Goal: Ask a question: Seek information or help from site administrators or community

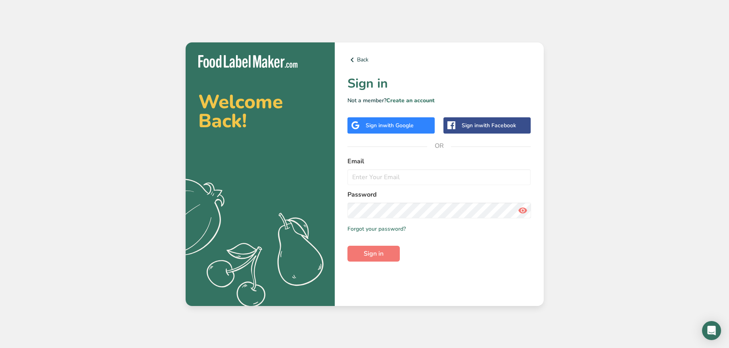
click at [385, 125] on span "with Google" at bounding box center [398, 126] width 31 height 8
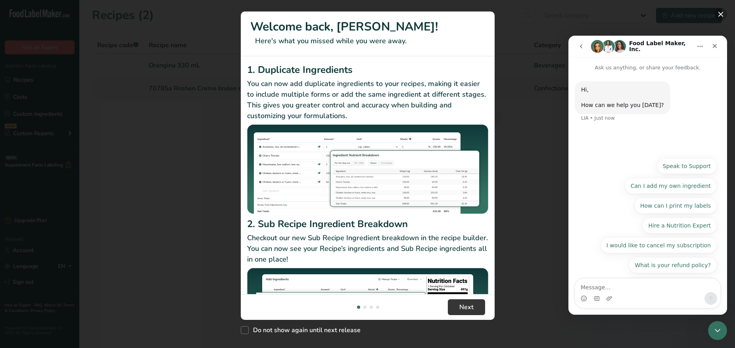
click at [720, 13] on button "New Features" at bounding box center [720, 14] width 13 height 13
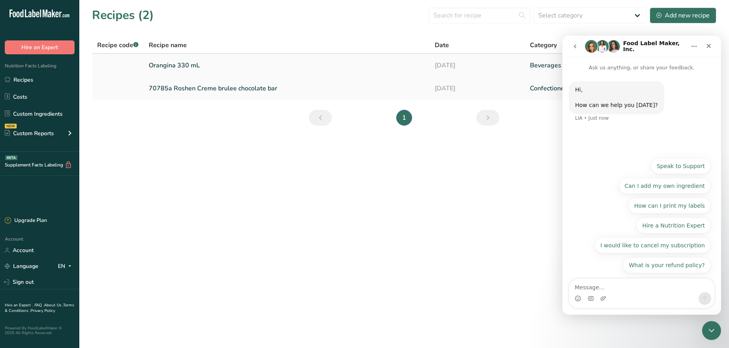
click at [183, 63] on link "Orangina 330 mL" at bounding box center [287, 65] width 276 height 17
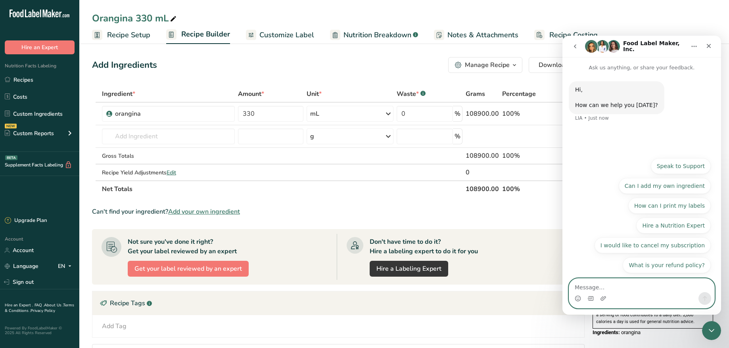
click at [596, 286] on textarea "Message…" at bounding box center [641, 285] width 145 height 13
type textarea "hello how are you."
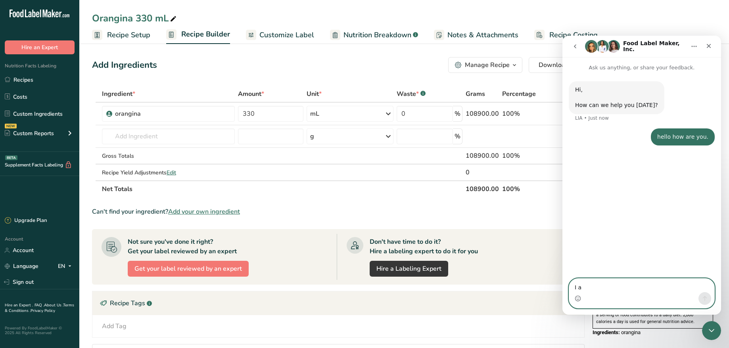
type textarea "I am"
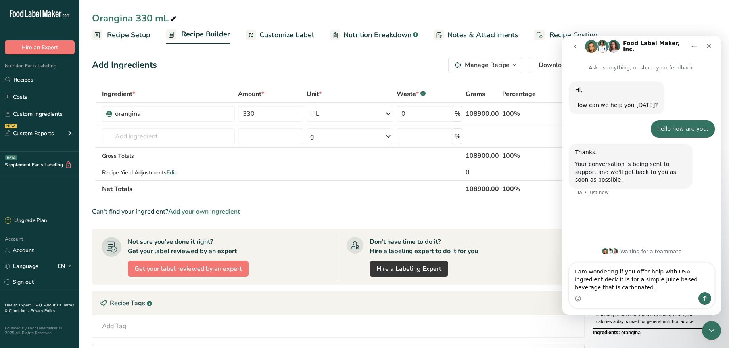
type textarea "I am wondering if you offer help with USA ingredient deck it is for a simple ju…"
click at [604, 44] on img "Intercom messenger" at bounding box center [602, 46] width 13 height 13
click at [614, 45] on img "Intercom messenger" at bounding box center [613, 46] width 13 height 13
click at [695, 47] on icon "Home" at bounding box center [694, 46] width 5 height 1
click at [639, 65] on icon "Intercom messenger" at bounding box center [639, 66] width 6 height 6
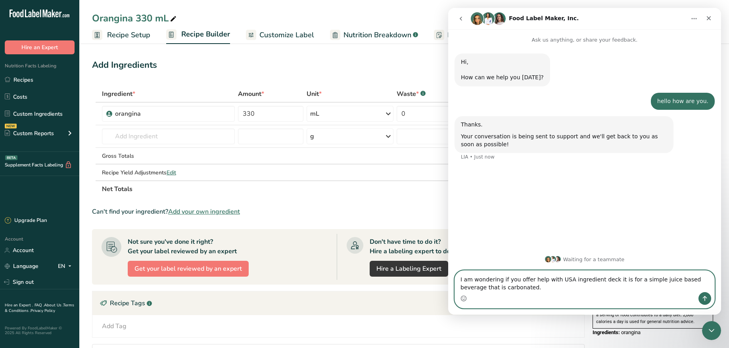
click at [507, 291] on textarea "I am wondering if you offer help with USA ingredient deck it is for a simple ju…" at bounding box center [584, 281] width 259 height 21
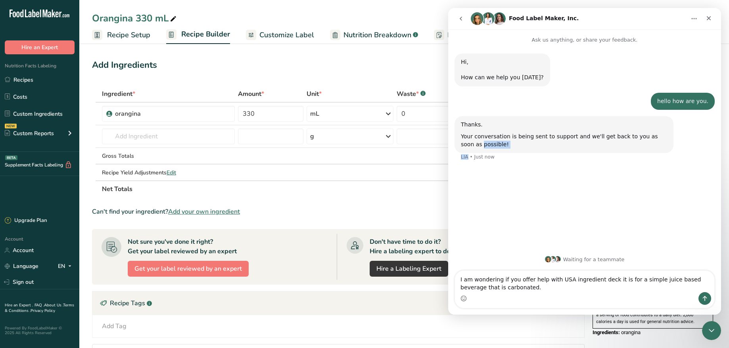
drag, startPoint x: 467, startPoint y: 157, endPoint x: 458, endPoint y: 157, distance: 8.3
click at [458, 157] on div "Thanks. Your conversation is being sent to support and we'll get back to you as…" at bounding box center [585, 143] width 260 height 54
click at [474, 167] on div "Thanks. Your conversation is being sent to support and we'll get back to you as…" at bounding box center [585, 143] width 260 height 54
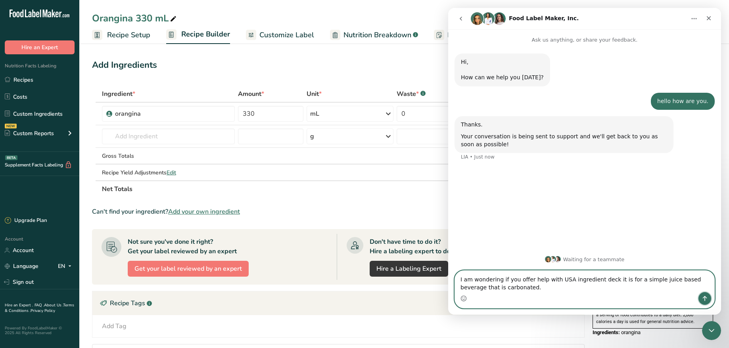
click at [706, 296] on icon "Send a message…" at bounding box center [705, 299] width 6 height 6
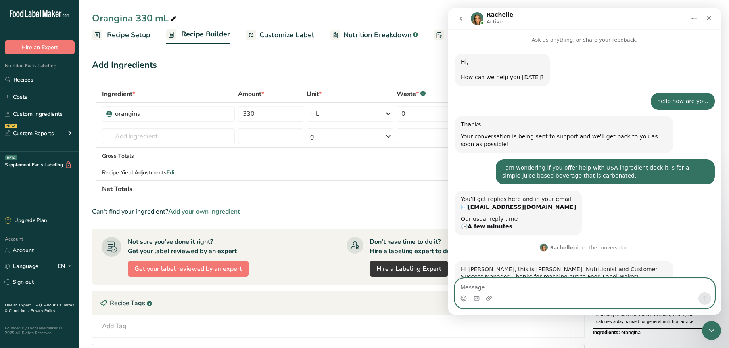
scroll to position [64, 0]
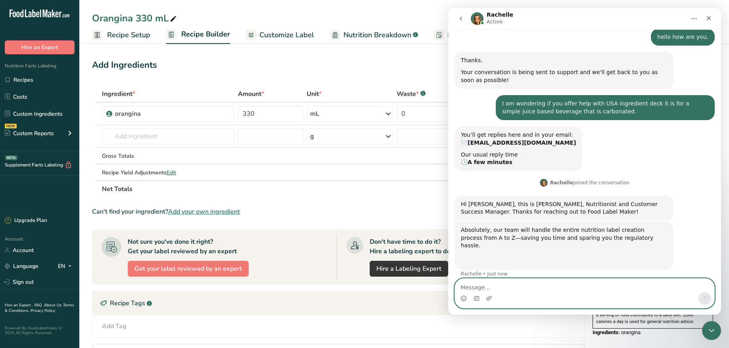
click at [518, 287] on textarea "Message…" at bounding box center [584, 285] width 259 height 13
type textarea "oh hi .."
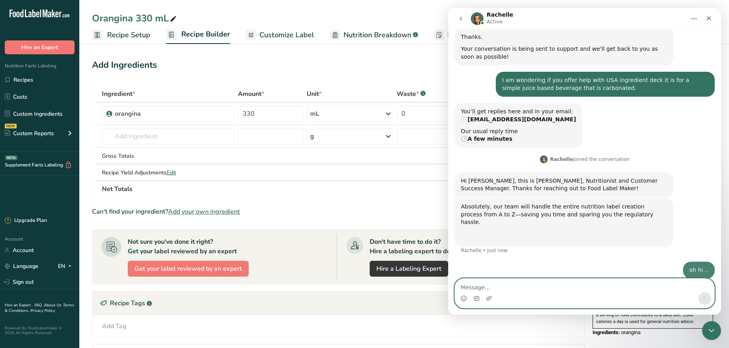
scroll to position [88, 0]
type textarea "I just replied to your email .. so ignore it."
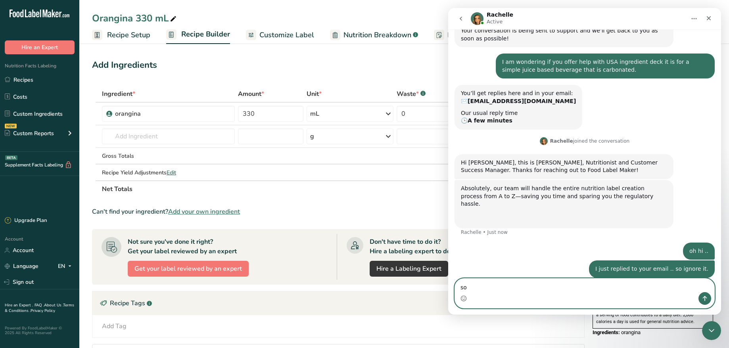
type textarea "s"
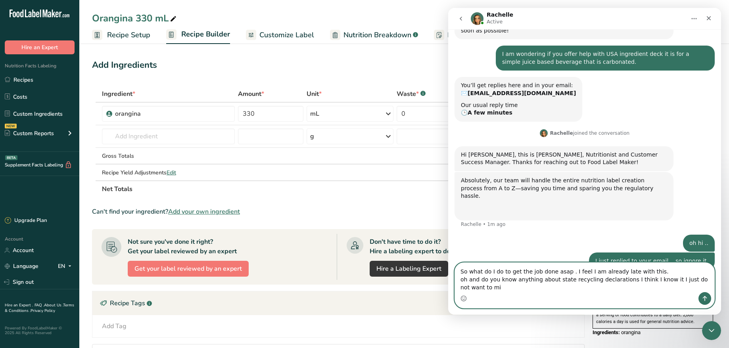
scroll to position [122, 0]
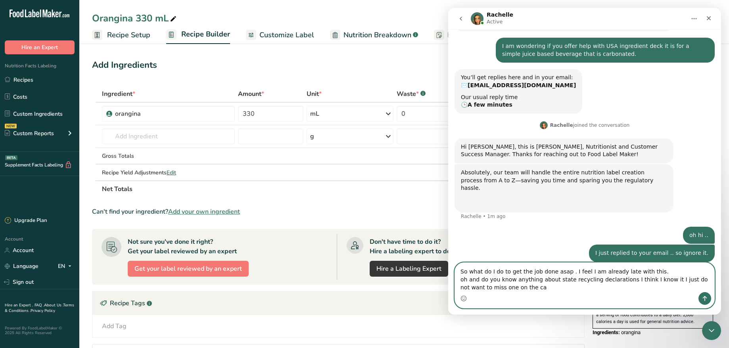
type textarea "So what do I do to get the job done asap . I feel I am already late with this. …"
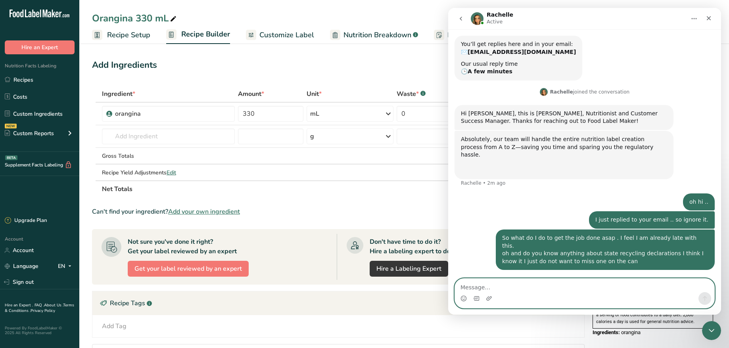
scroll to position [140, 0]
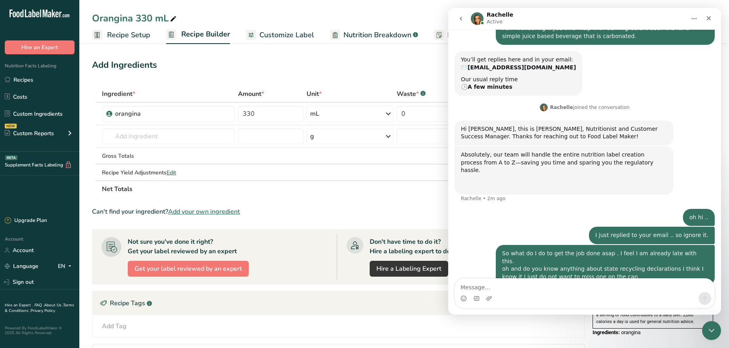
click at [390, 313] on div "Recipe Tags .a-a{fill:#347362;}.b-a{fill:#fff;}" at bounding box center [338, 304] width 492 height 24
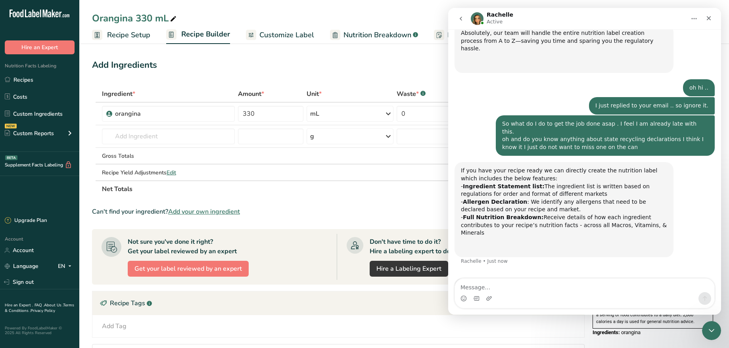
scroll to position [264, 0]
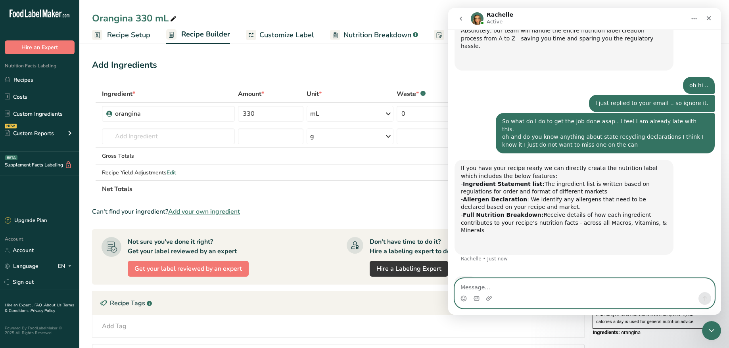
click at [475, 285] on textarea "Message…" at bounding box center [584, 285] width 259 height 13
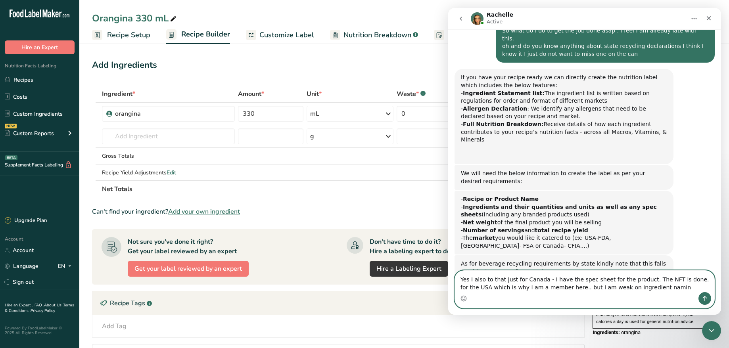
scroll to position [365, 0]
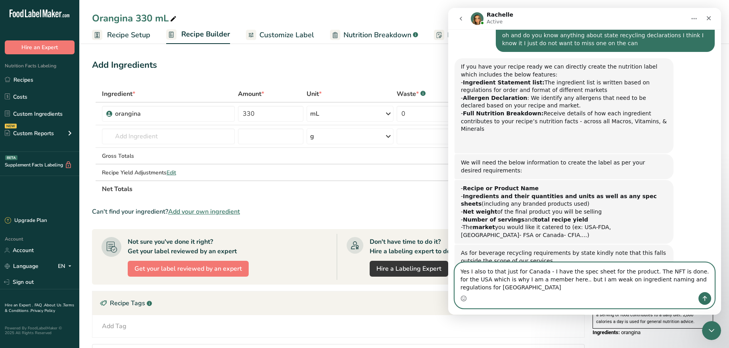
type textarea "Yes I also to that just for Canada - I have the spec sheet for the product. The…"
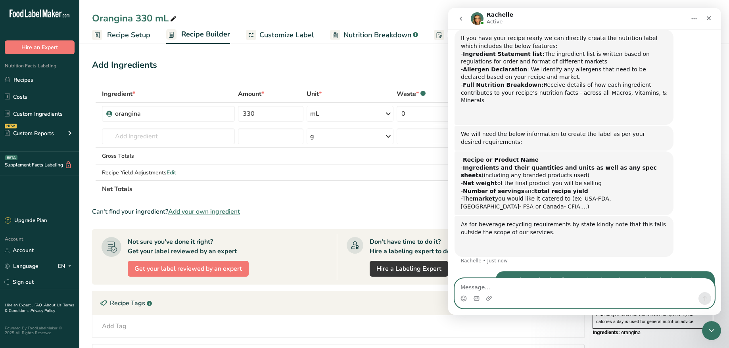
scroll to position [397, 0]
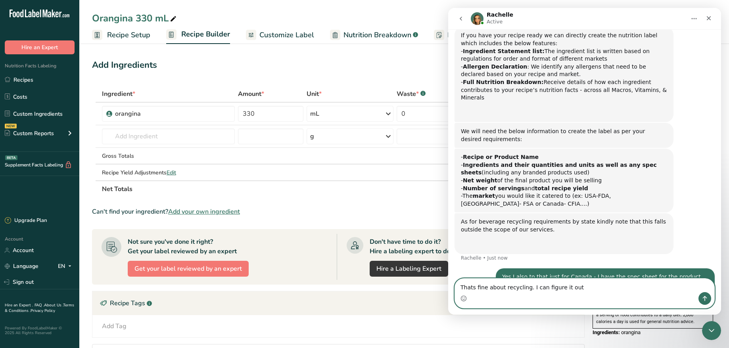
type textarea "Thats fine about recycling. I can figure it out."
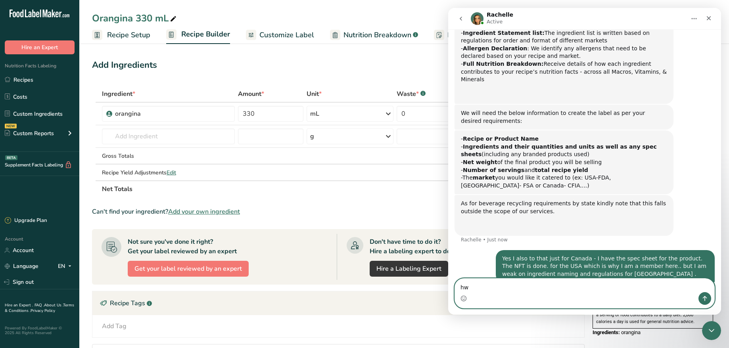
type textarea "h"
type textarea "what is the cost for ingredient comfirmation and guidance."
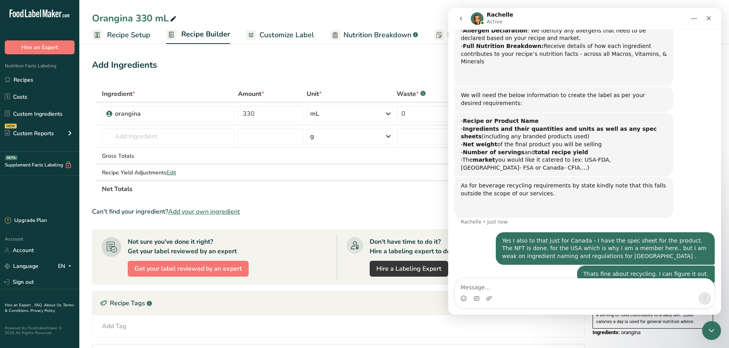
drag, startPoint x: 644, startPoint y: 263, endPoint x: 521, endPoint y: 297, distance: 127.7
click at [540, 296] on div "Intercom messenger" at bounding box center [584, 298] width 259 height 13
click at [481, 288] on textarea "Message…" at bounding box center [584, 285] width 259 height 13
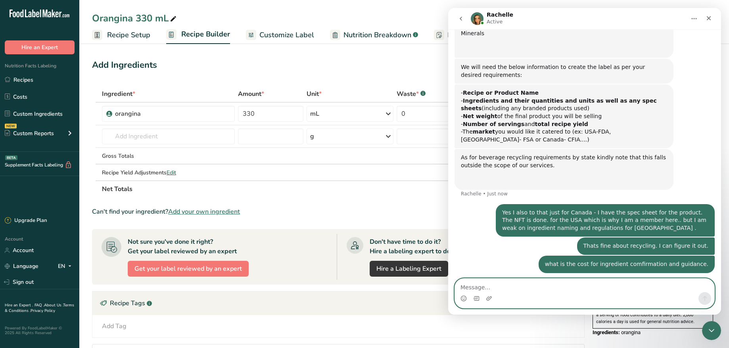
scroll to position [463, 0]
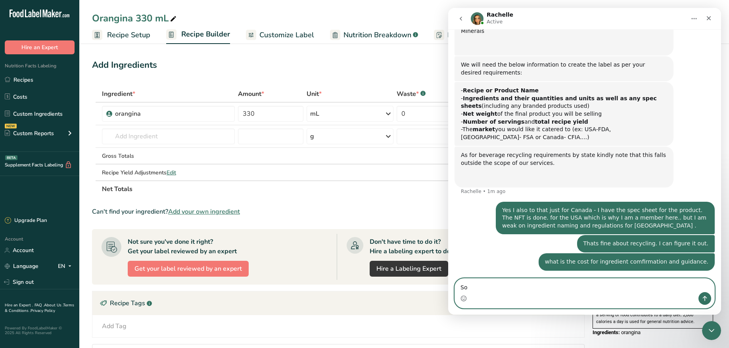
type textarea "S"
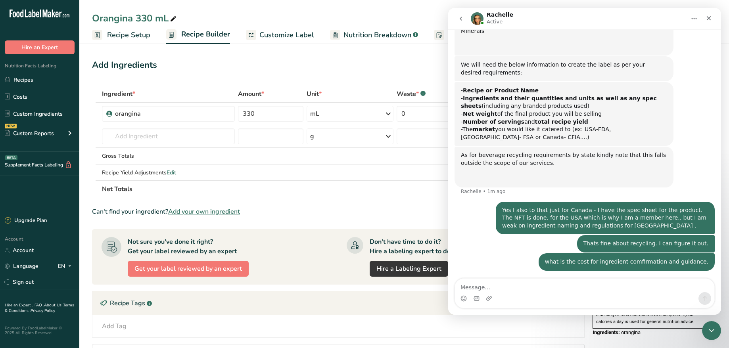
click at [430, 294] on div "Recipe Tags .a-a{fill:#347362;}.b-a{fill:#fff;}" at bounding box center [338, 304] width 492 height 24
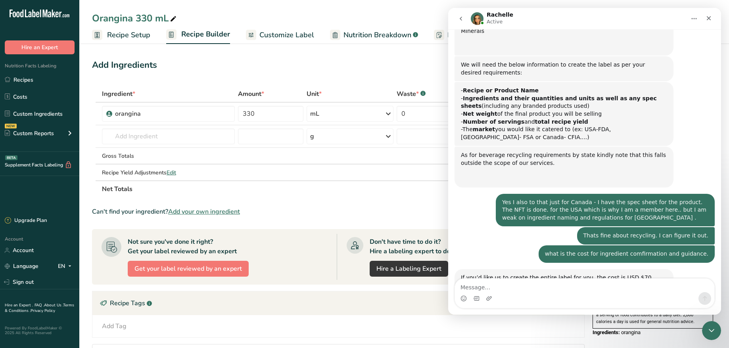
scroll to position [472, 0]
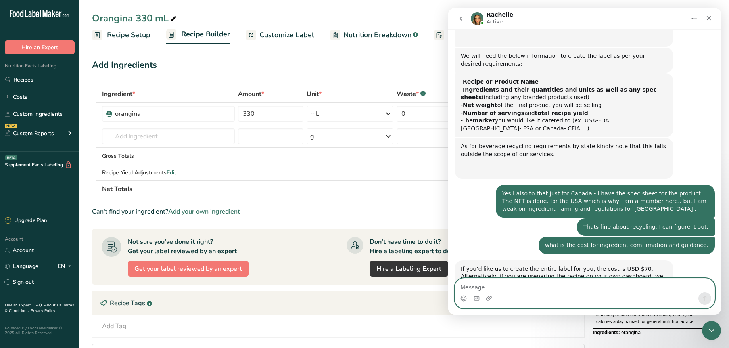
click at [520, 286] on textarea "Message…" at bounding box center [584, 285] width 259 height 13
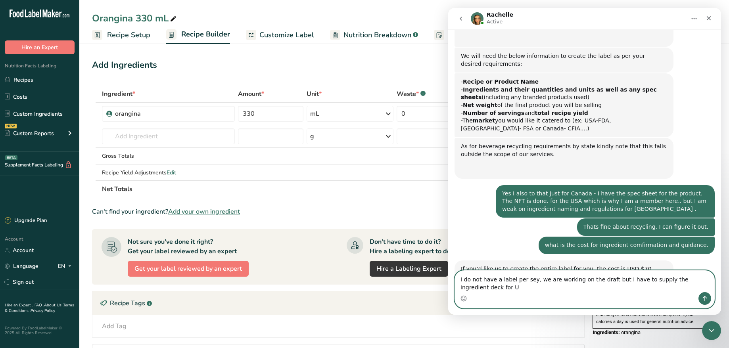
scroll to position [480, 0]
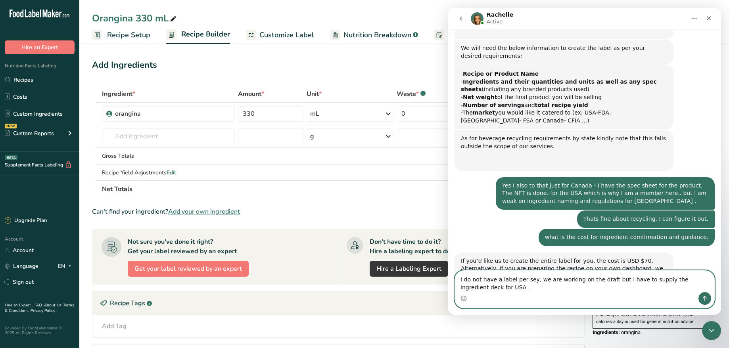
type textarea "I do not have a label per sey, we are working on the draft but I have to supply…"
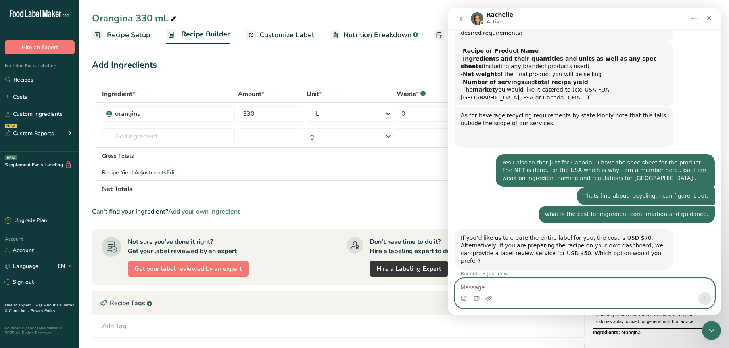
scroll to position [503, 0]
type textarea "d"
type textarea "s"
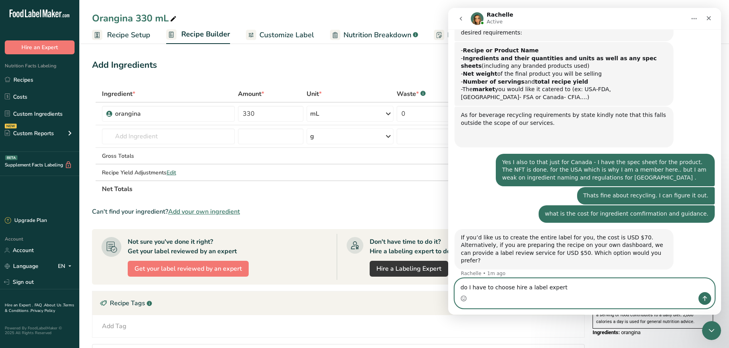
type textarea "do I have to choose hire a label expert ?"
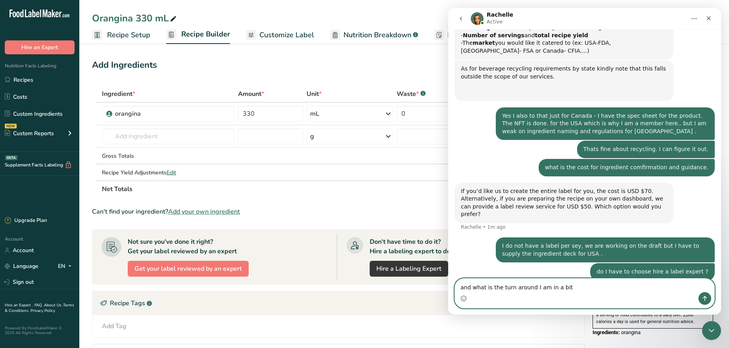
scroll to position [552, 0]
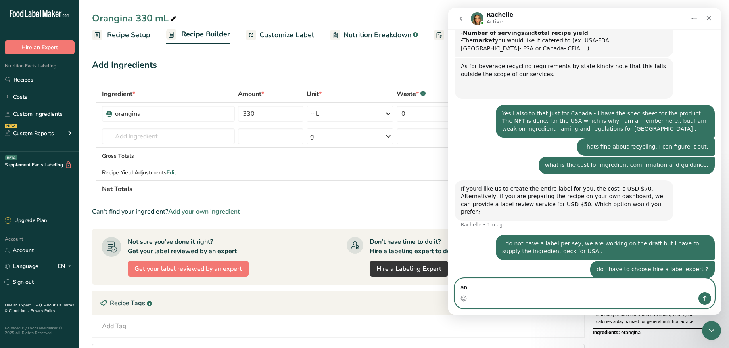
type textarea "a"
type textarea "and what is the turn around. I need it quickly. the confirmation that it is cor…"
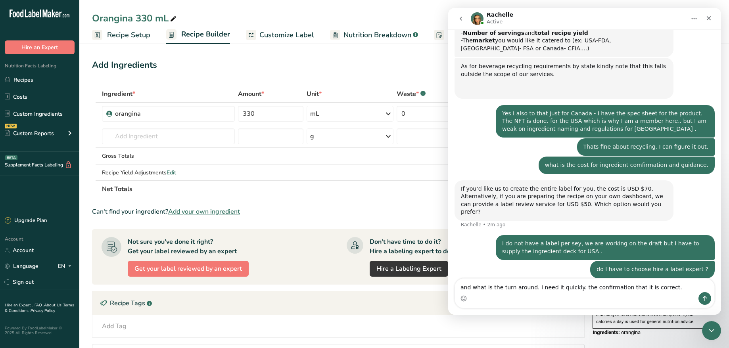
click at [384, 306] on div "Recipe Tags .a-a{fill:#347362;}.b-a{fill:#fff;}" at bounding box center [338, 304] width 492 height 24
click at [31, 111] on link "Custom Ingredients" at bounding box center [39, 113] width 79 height 15
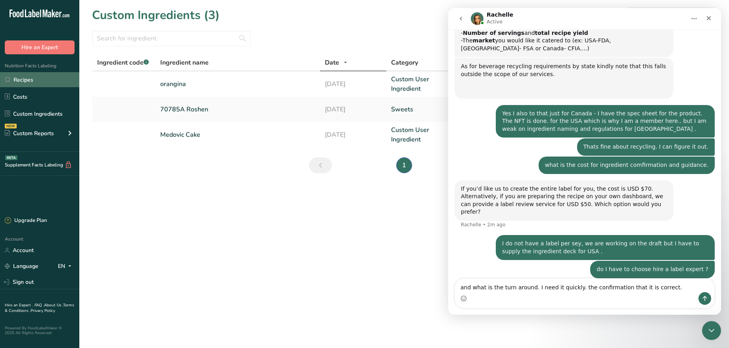
click at [25, 79] on link "Recipes" at bounding box center [39, 79] width 79 height 15
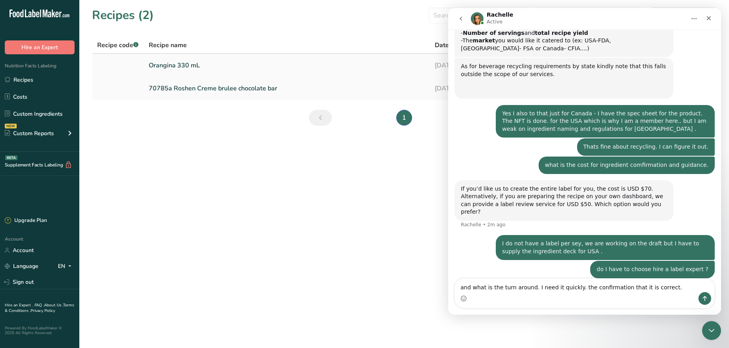
click at [165, 63] on link "Orangina 330 mL" at bounding box center [287, 65] width 276 height 17
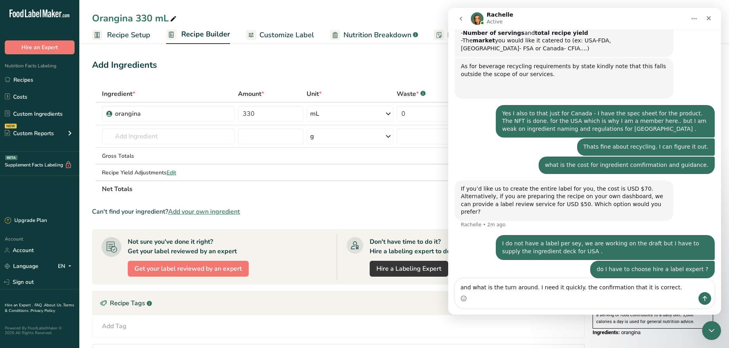
click at [205, 33] on span "Recipe Builder" at bounding box center [205, 34] width 49 height 11
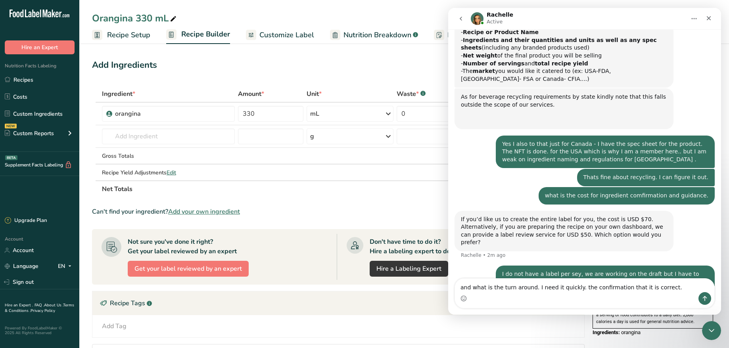
click at [125, 33] on span "Recipe Setup" at bounding box center [128, 35] width 43 height 11
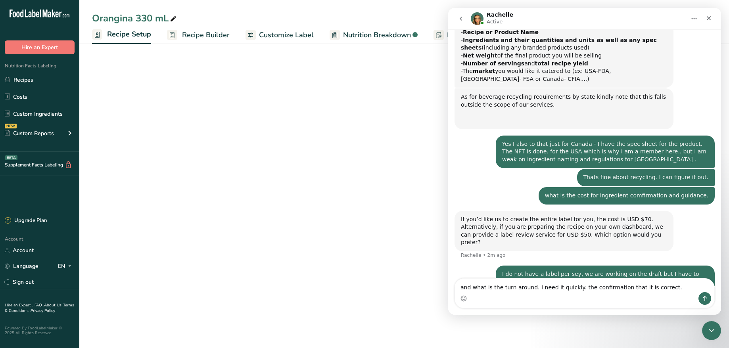
select select "22"
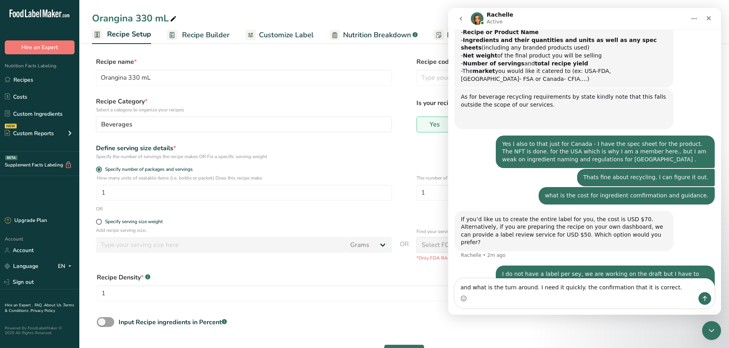
scroll to position [552, 0]
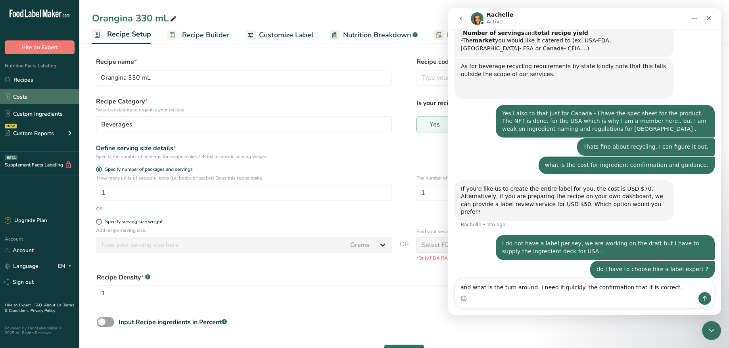
click at [14, 94] on link "Costs" at bounding box center [39, 96] width 79 height 15
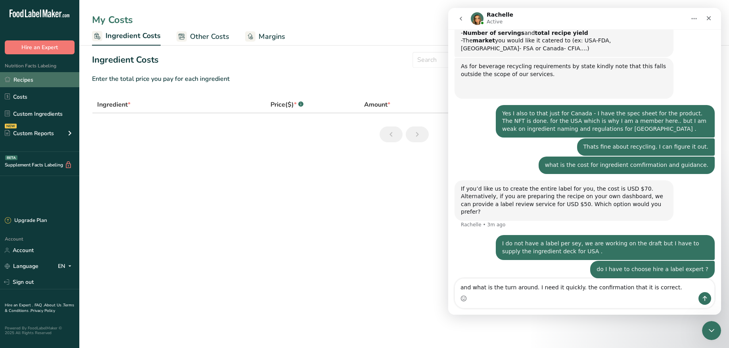
click at [18, 77] on link "Recipes" at bounding box center [39, 79] width 79 height 15
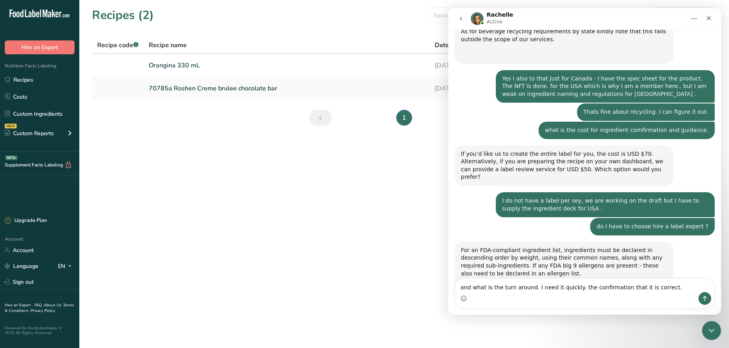
scroll to position [587, 0]
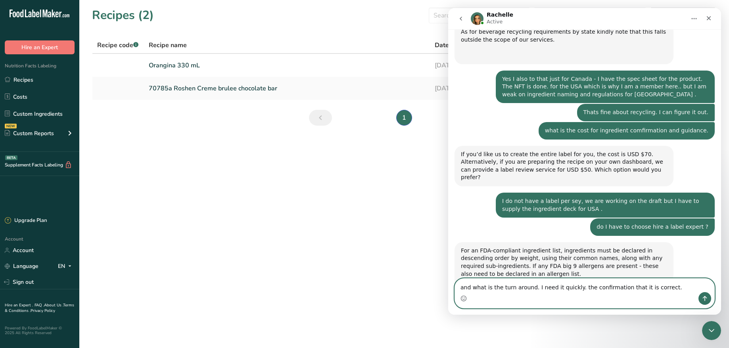
click at [460, 289] on textarea "and what is the turn around. I need it quickly. the confirmation that it is cor…" at bounding box center [584, 285] width 259 height 13
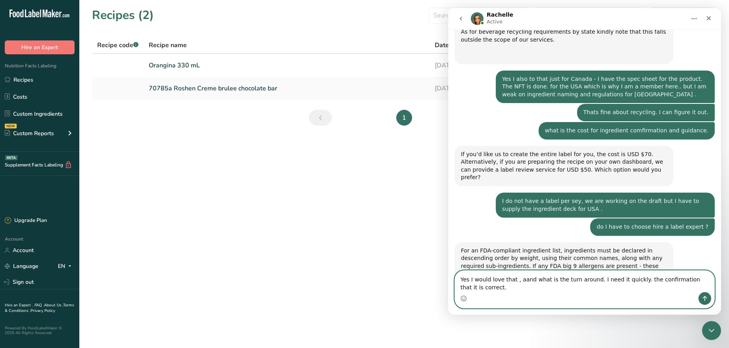
scroll to position [595, 0]
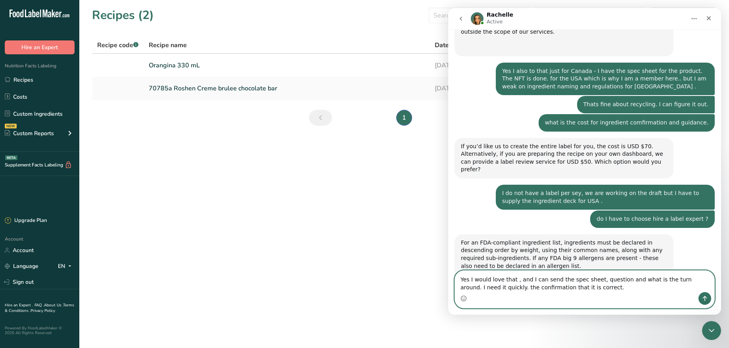
drag, startPoint x: 681, startPoint y: 280, endPoint x: 624, endPoint y: 292, distance: 58.0
click at [624, 292] on textarea "Yes I would love that , and I can send the spec sheet, question and what is the…" at bounding box center [584, 281] width 259 height 21
type textarea "Yes I would love that , and I can send the spec sheet, question and what is the…"
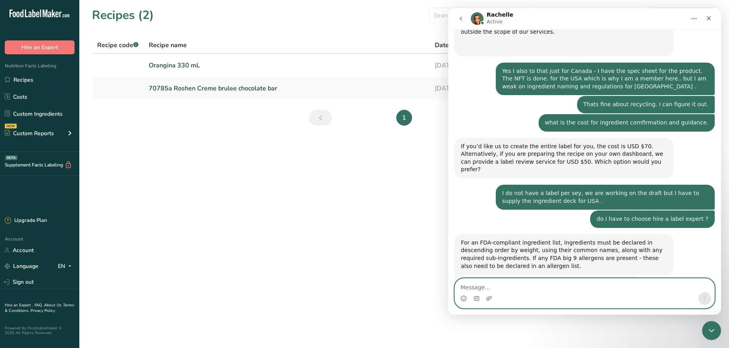
scroll to position [618, 0]
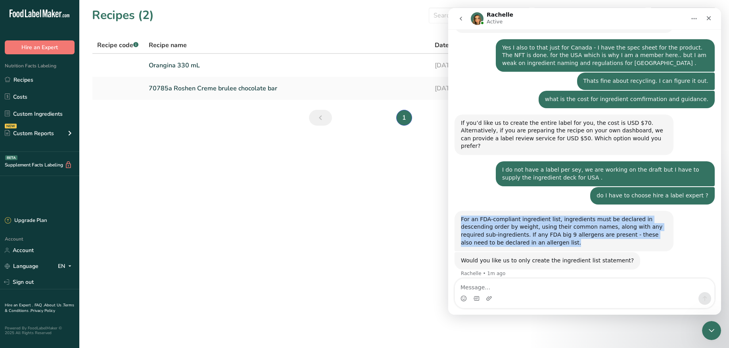
drag, startPoint x: 462, startPoint y: 180, endPoint x: 547, endPoint y: 207, distance: 89.2
click at [547, 216] on div "For an FDA-compliant ingredient list, ingredients must be declared in descendin…" at bounding box center [564, 231] width 206 height 31
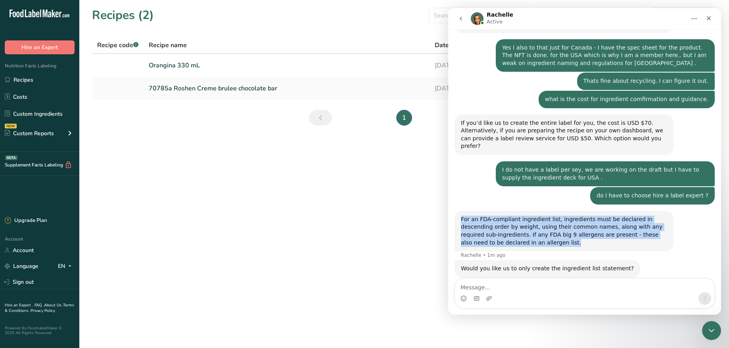
scroll to position [626, 0]
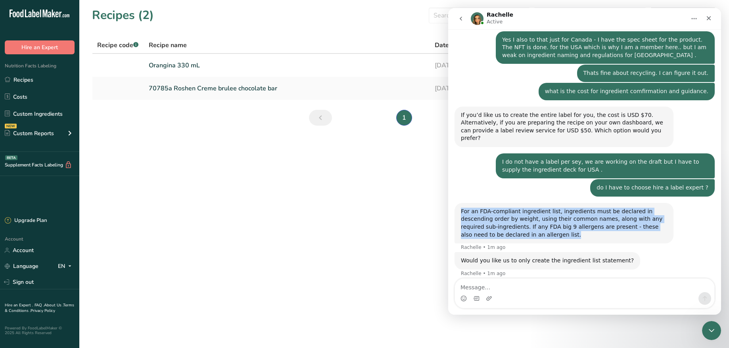
copy div "For an FDA-compliant ingredient list, ingredients must be declared in descendin…"
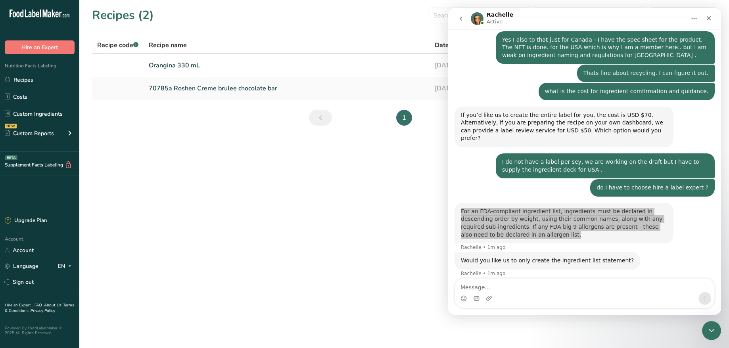
click at [104, 119] on section "Recipes (2) Select category All Baked Goods [GEOGRAPHIC_DATA] Confectionery Coo…" at bounding box center [404, 69] width 650 height 138
click at [362, 218] on main "Recipes (2) Select category All Baked Goods [GEOGRAPHIC_DATA] Confectionery Coo…" at bounding box center [364, 174] width 729 height 348
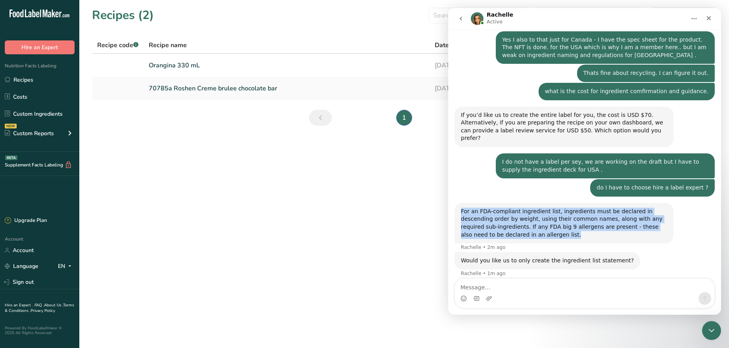
click at [494, 208] on div "For an FDA-compliant ingredient list, ingredients must be declared in descendin…" at bounding box center [564, 223] width 206 height 31
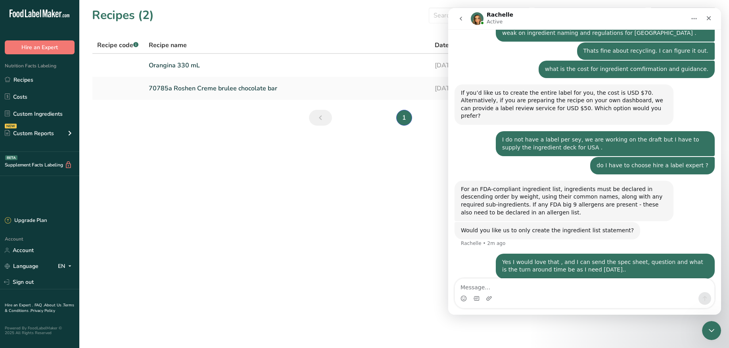
scroll to position [649, 0]
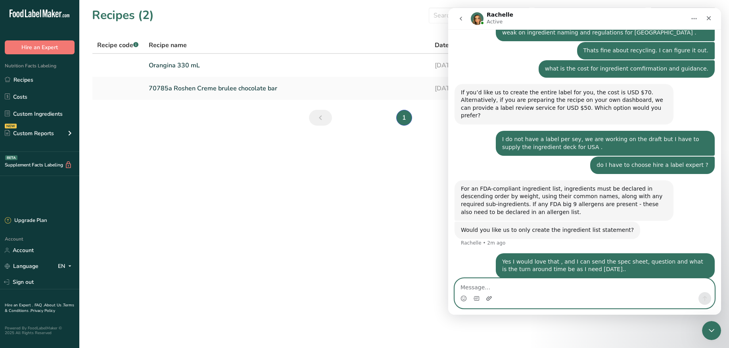
click at [488, 298] on icon "Upload attachment" at bounding box center [489, 298] width 6 height 4
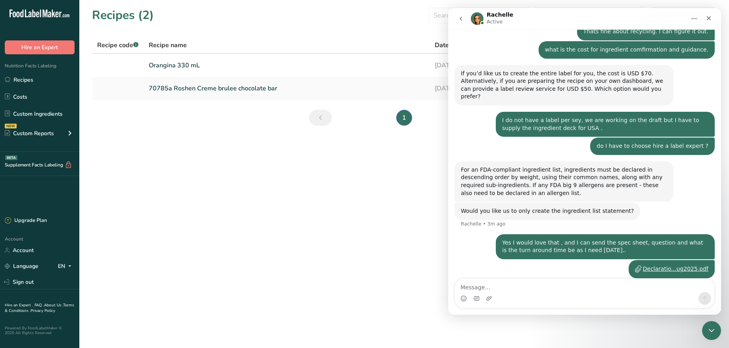
click at [528, 294] on div "Intercom messenger" at bounding box center [584, 298] width 259 height 13
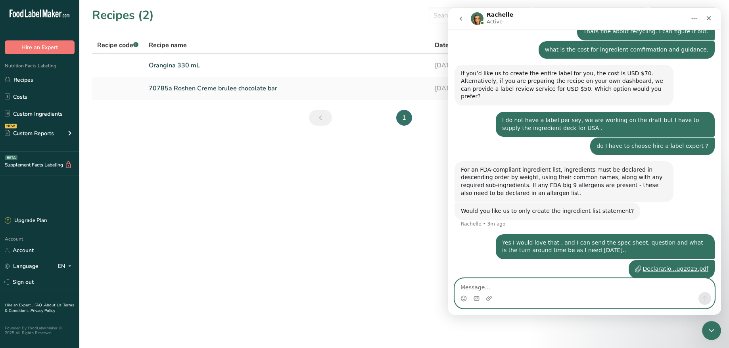
click at [498, 288] on textarea "Message…" at bounding box center [584, 285] width 259 height 13
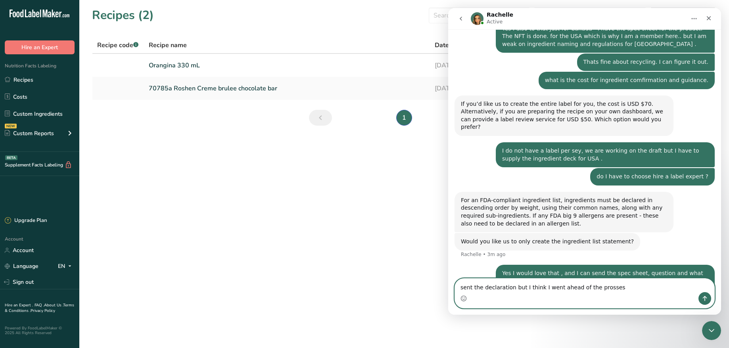
type textarea "sent the declaration but I think I went ahead of the prosses ."
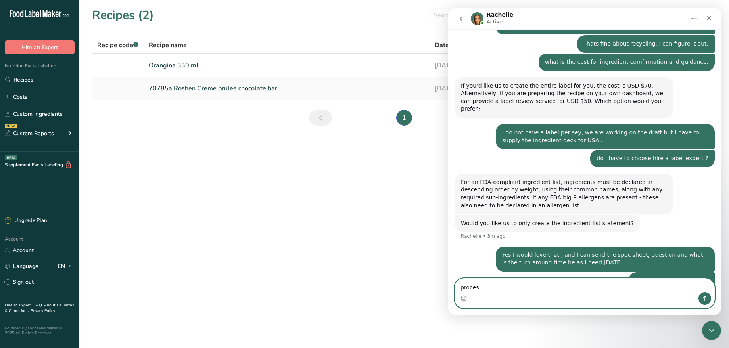
type textarea "process"
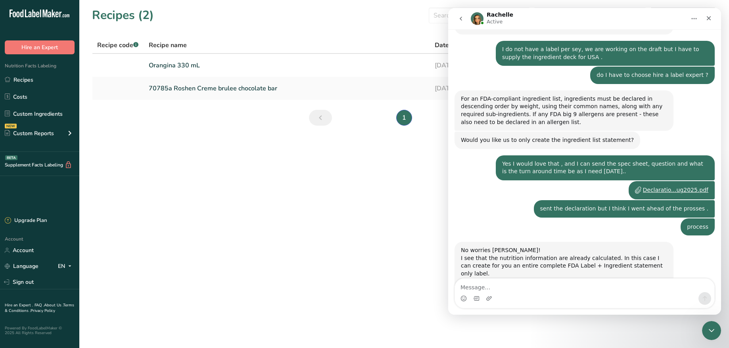
scroll to position [738, 0]
click at [538, 292] on div "Let me share with you an example of the ingredient statement label. [PERSON_NAM…" at bounding box center [557, 300] width 204 height 17
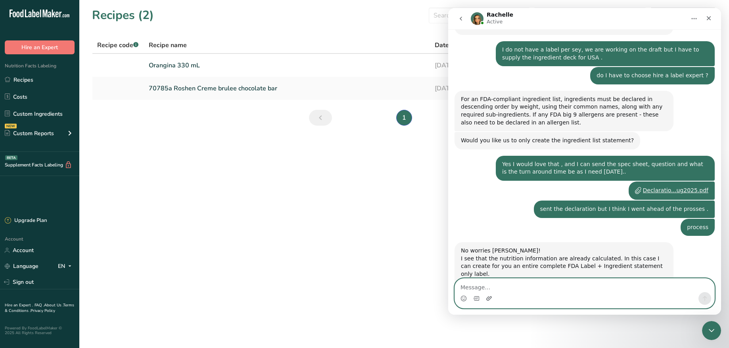
click at [488, 297] on icon "Upload attachment" at bounding box center [489, 299] width 6 height 6
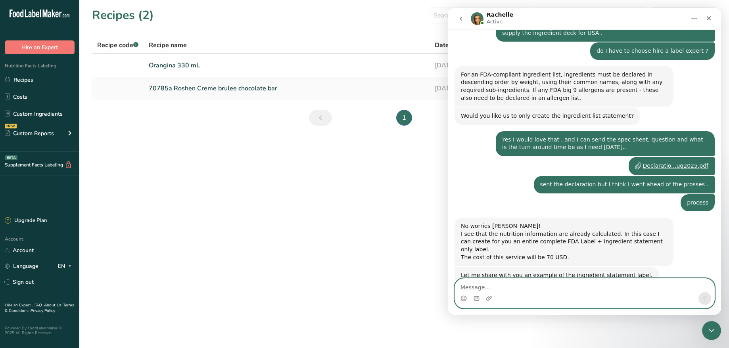
click at [476, 289] on textarea "Message…" at bounding box center [584, 285] width 259 height 13
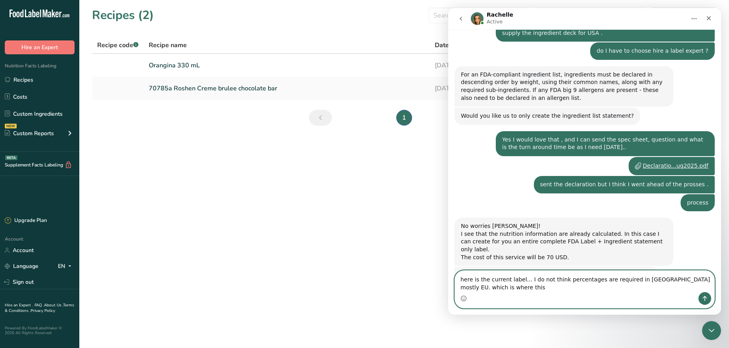
scroll to position [771, 0]
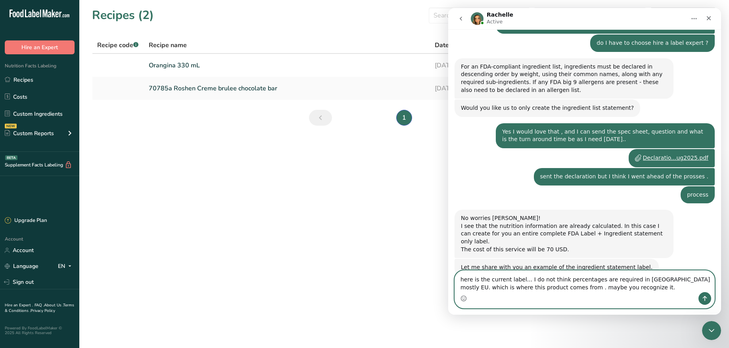
type textarea "here is the current label... I do not think percentages are required in [GEOGRA…"
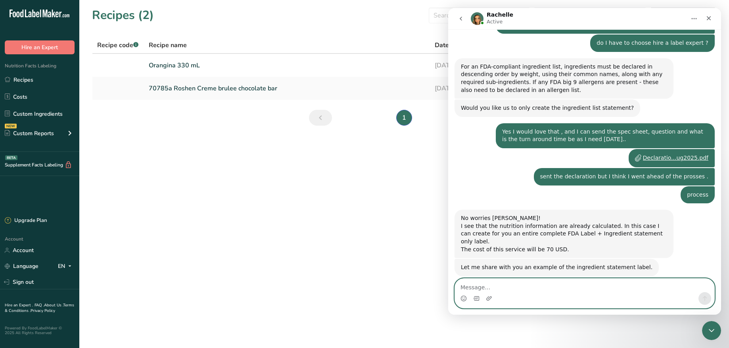
scroll to position [789, 0]
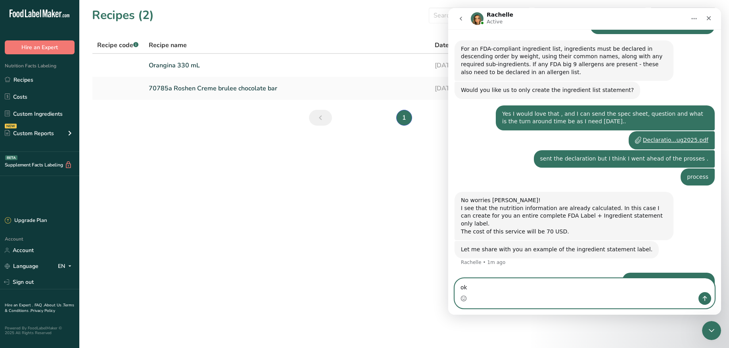
type textarea "o"
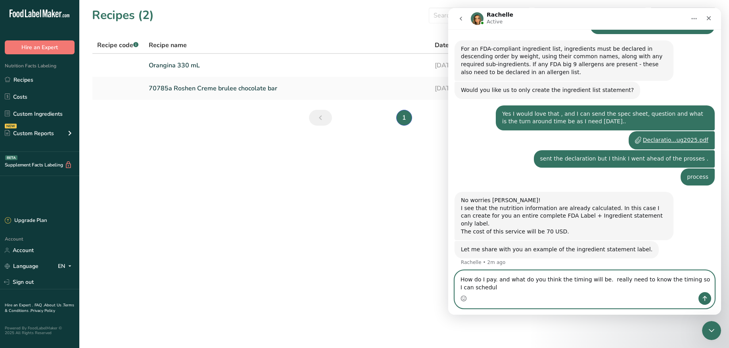
scroll to position [797, 0]
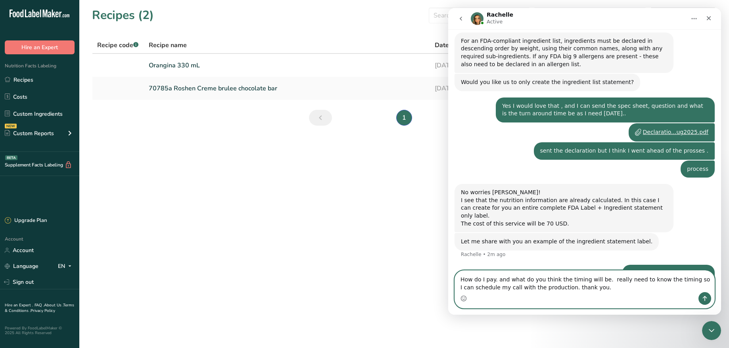
type textarea "How do I pay. and what do you think the timing will be. really need to know the…"
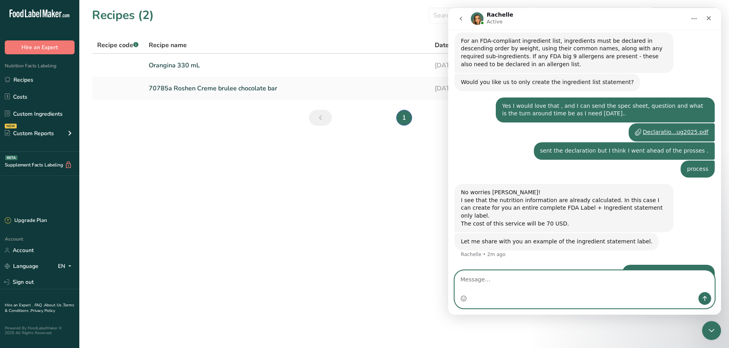
scroll to position [815, 0]
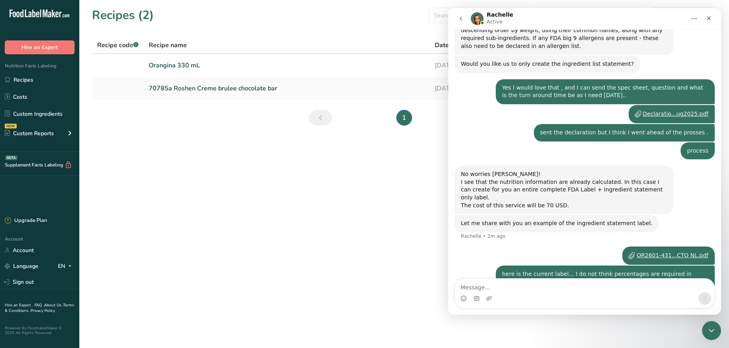
click at [262, 223] on main "Recipes (2) Select category All Baked Goods [GEOGRAPHIC_DATA] Confectionery Coo…" at bounding box center [364, 174] width 729 height 348
click at [470, 285] on textarea "Message…" at bounding box center [584, 285] width 259 height 13
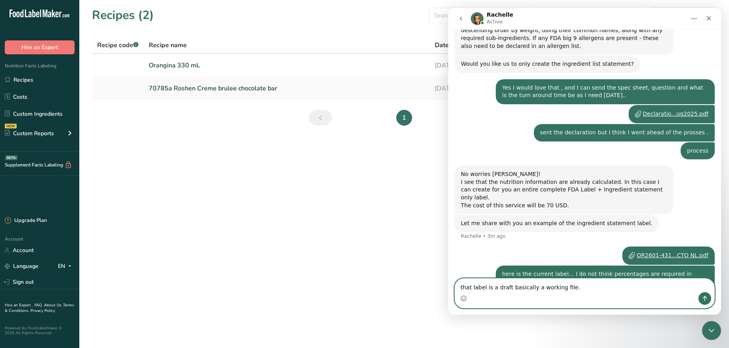
type textarea "that label is a draft basically a working file."
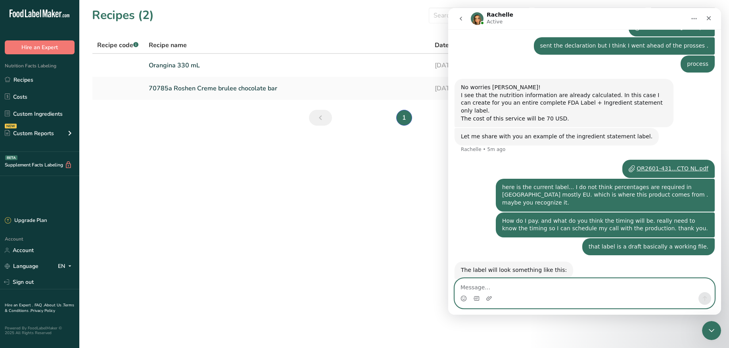
scroll to position [901, 0]
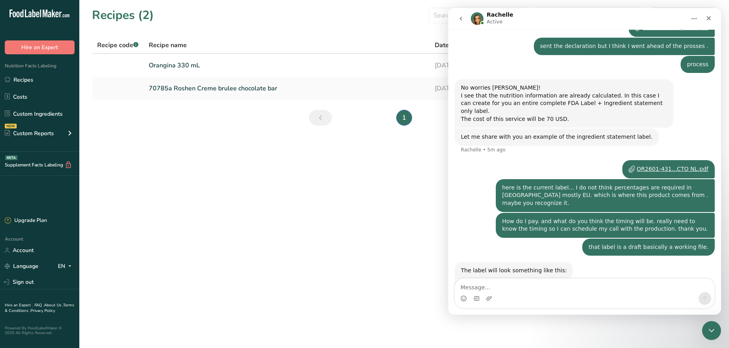
click at [503, 285] on div "Buffalo Ch..._03 PM.png" at bounding box center [502, 289] width 66 height 8
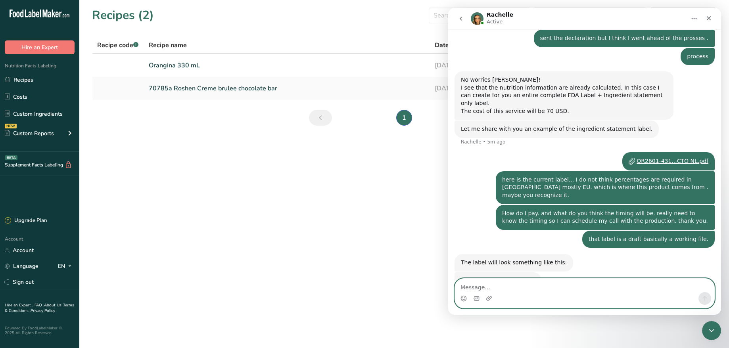
click at [490, 286] on textarea "Message…" at bounding box center [584, 285] width 259 height 13
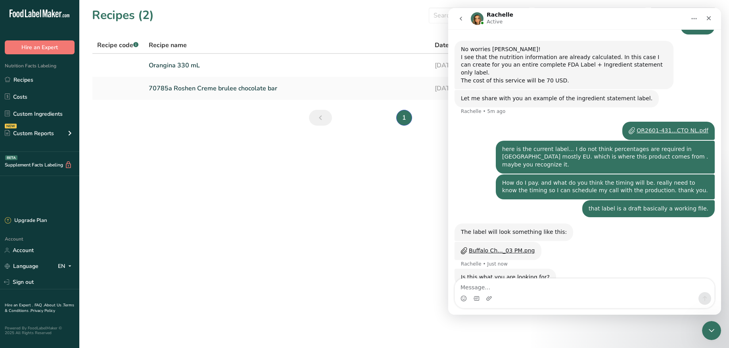
click at [422, 273] on main "Recipes (2) Select category All Baked Goods [GEOGRAPHIC_DATA] Confectionery Coo…" at bounding box center [364, 174] width 729 height 348
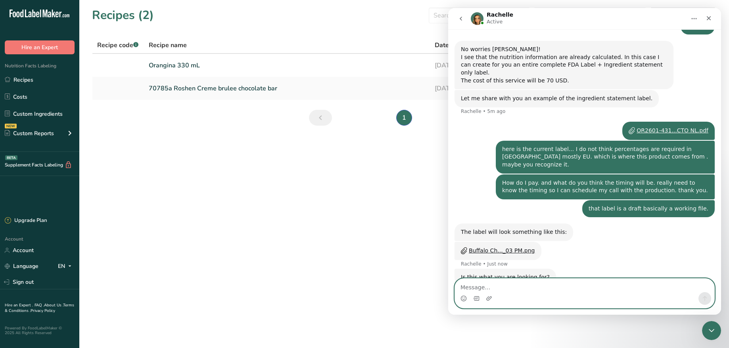
click at [489, 286] on textarea "Message…" at bounding box center [584, 285] width 259 height 13
drag, startPoint x: 460, startPoint y: 289, endPoint x: 562, endPoint y: 285, distance: 102.8
click at [562, 285] on textarea "is there font rules - in [GEOGRAPHIC_DATA]" at bounding box center [584, 285] width 259 height 13
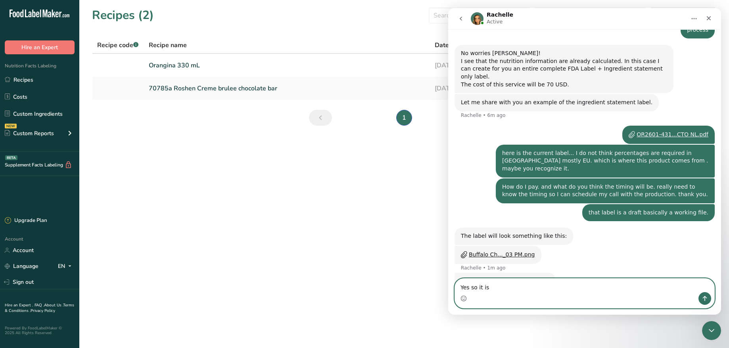
scroll to position [935, 0]
type textarea "Yes that would be great."
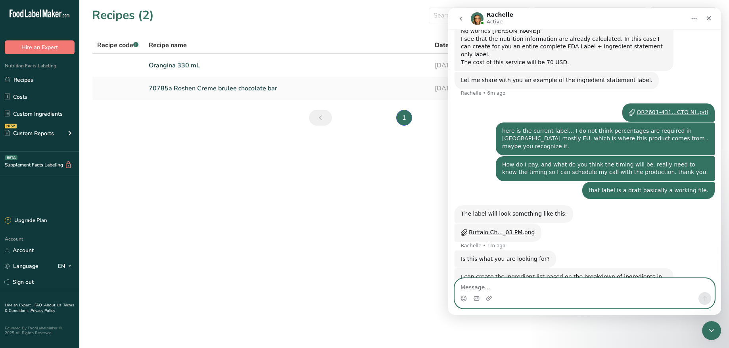
scroll to position [959, 0]
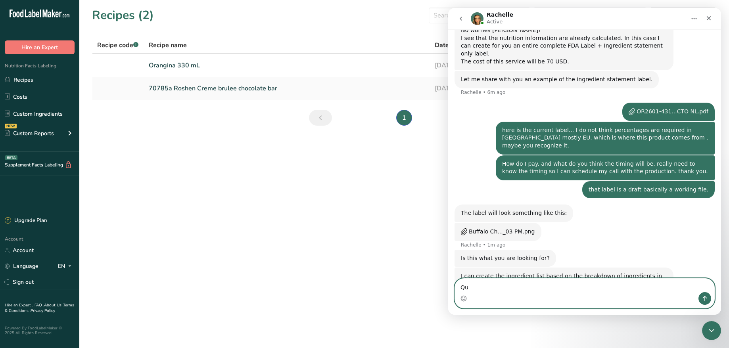
type textarea "Q"
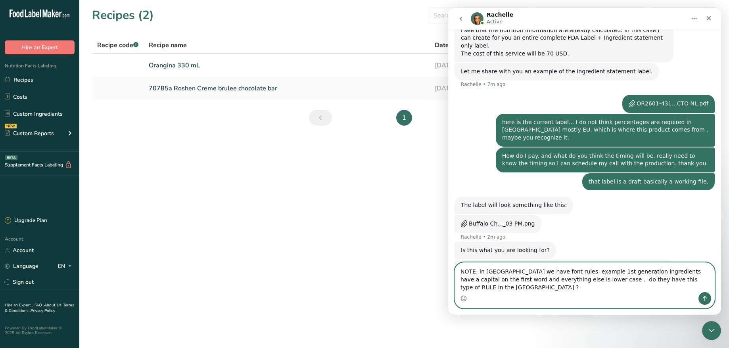
scroll to position [997, 0]
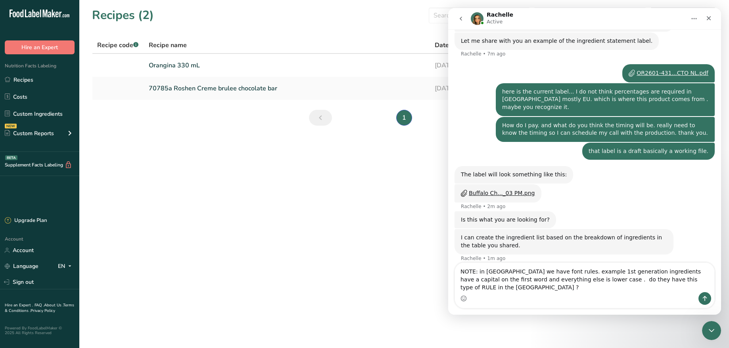
click at [405, 284] on main "Recipes (2) Select category All Baked Goods [GEOGRAPHIC_DATA] Confectionery Coo…" at bounding box center [364, 174] width 729 height 348
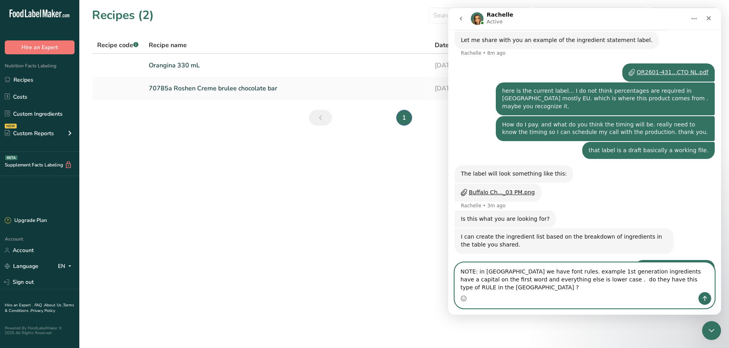
click at [461, 280] on textarea "NOTE: in [GEOGRAPHIC_DATA] we have font rules. example 1st generation ingredien…" at bounding box center [584, 277] width 259 height 29
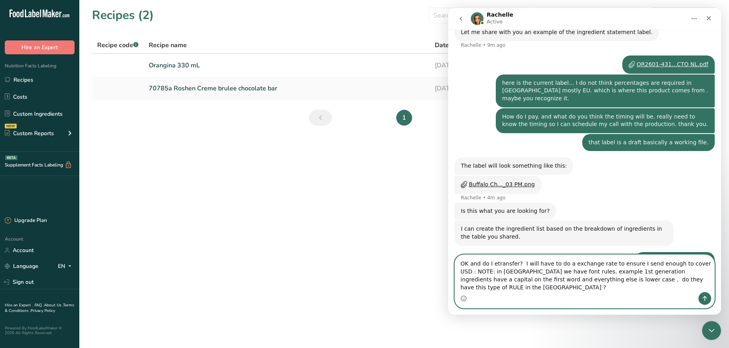
drag, startPoint x: 476, startPoint y: 280, endPoint x: 457, endPoint y: 280, distance: 18.6
click at [457, 280] on textarea "OK and do I etransfer? I will have to do a exchange rate to ensure I send enoug…" at bounding box center [584, 273] width 259 height 37
type textarea "OK and do I etransfer? I will have to do a exchange rate to ensure I send enoug…"
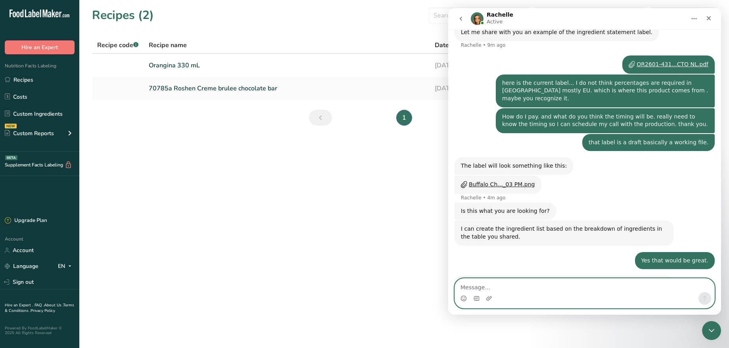
scroll to position [1037, 0]
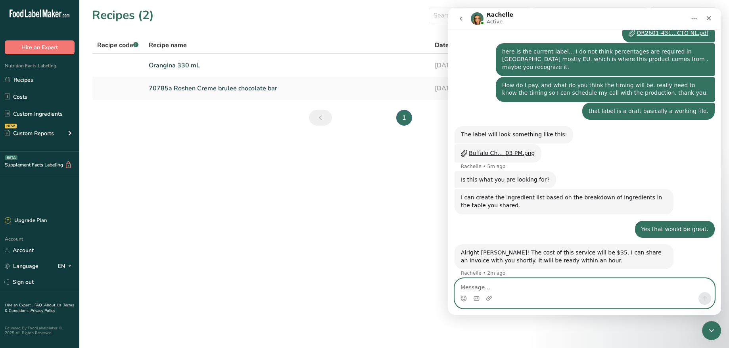
click at [513, 286] on textarea "Message…" at bounding box center [584, 285] width 259 height 13
click at [520, 286] on textarea "Message…" at bounding box center [584, 285] width 259 height 13
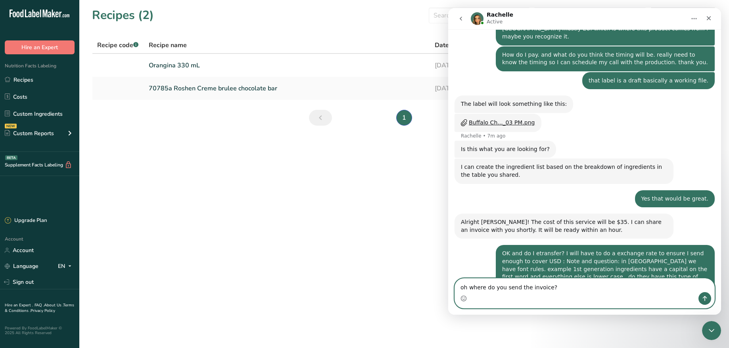
scroll to position [1069, 0]
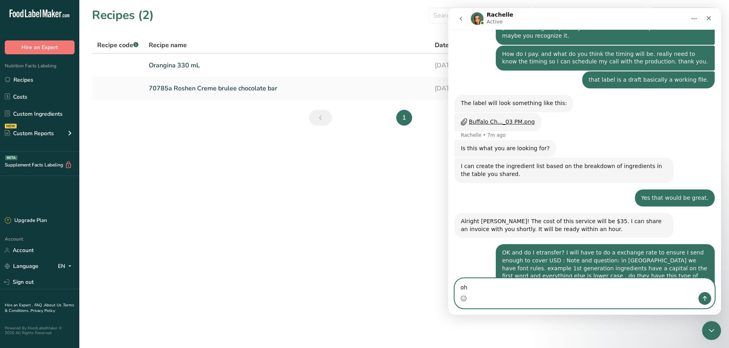
type textarea "o"
click at [490, 288] on textarea "If its paypal I think it automatically pays whatever currency." at bounding box center [584, 285] width 259 height 13
type textarea "If its paypal invoice, I think it automatically pays whatever currency."
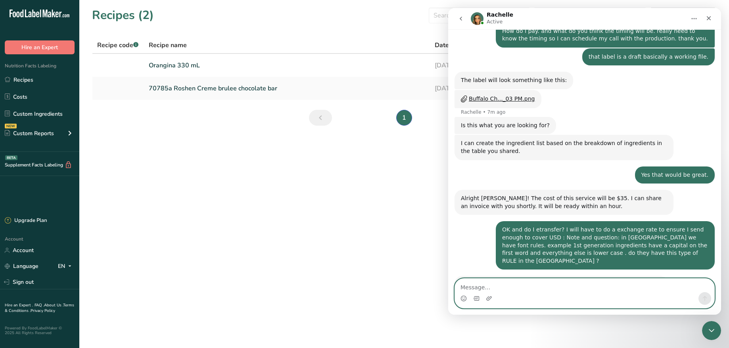
scroll to position [1092, 0]
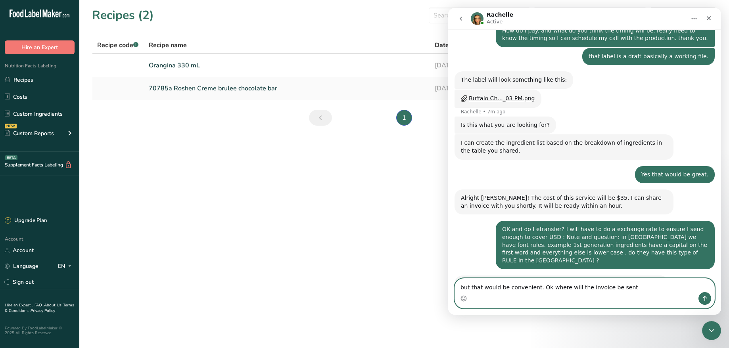
type textarea "but that would be convenient. Ok where will the invoice be sent?"
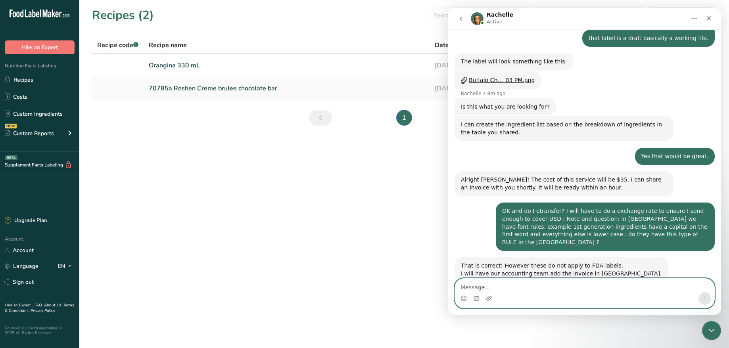
scroll to position [1141, 0]
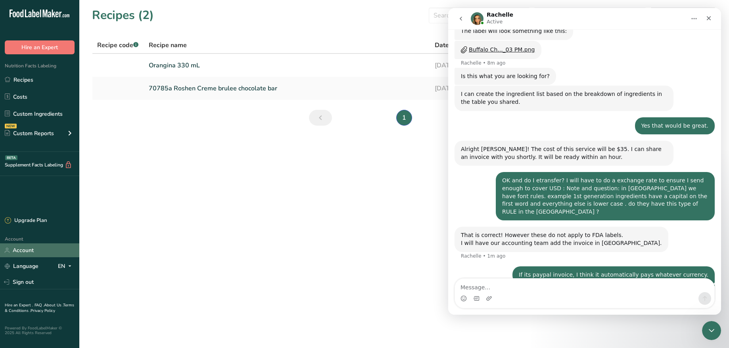
click at [26, 250] on link "Account" at bounding box center [39, 251] width 79 height 14
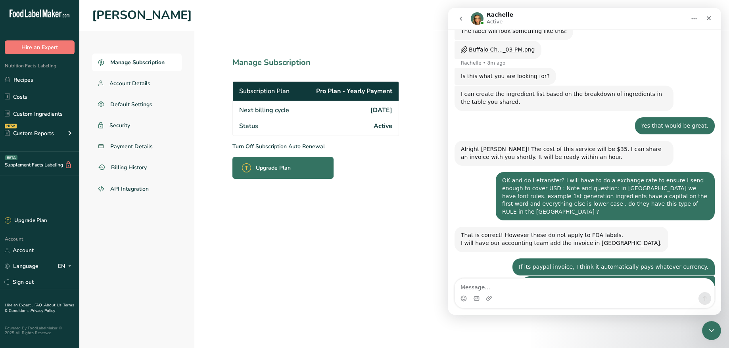
scroll to position [1142, 0]
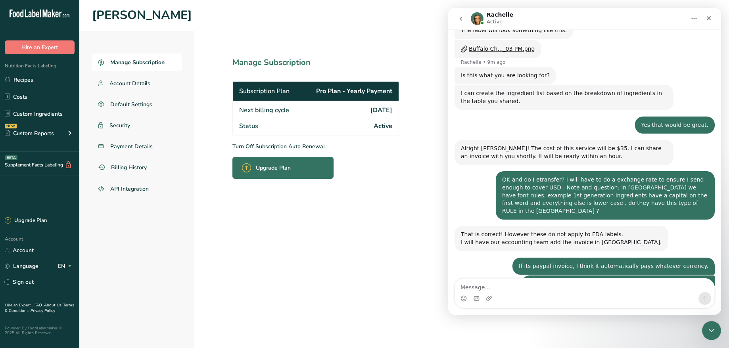
click at [476, 288] on textarea "Message…" at bounding box center [584, 285] width 259 height 13
type textarea "t"
type textarea "I"
type textarea "great I will await your response and watch my email and here"
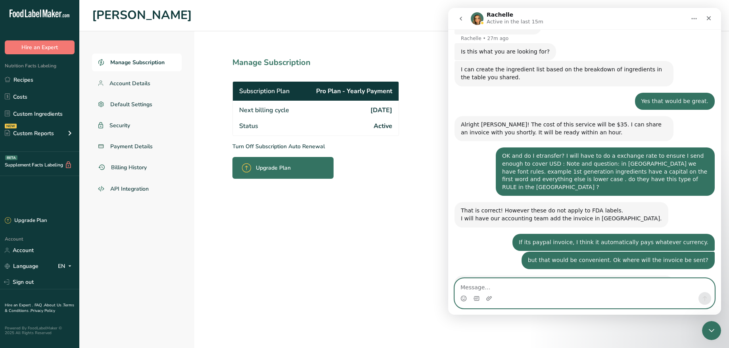
click at [484, 290] on textarea "Message…" at bounding box center [584, 285] width 259 height 13
click at [482, 286] on textarea "Message…" at bounding box center [584, 285] width 259 height 13
click at [501, 291] on textarea "Message…" at bounding box center [584, 285] width 259 height 13
type textarea "[PERSON_NAME] just wondering will the ingredient deck be emailed ?"
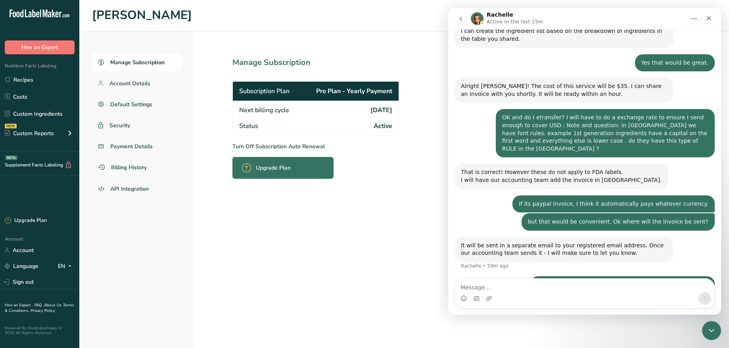
scroll to position [1183, 0]
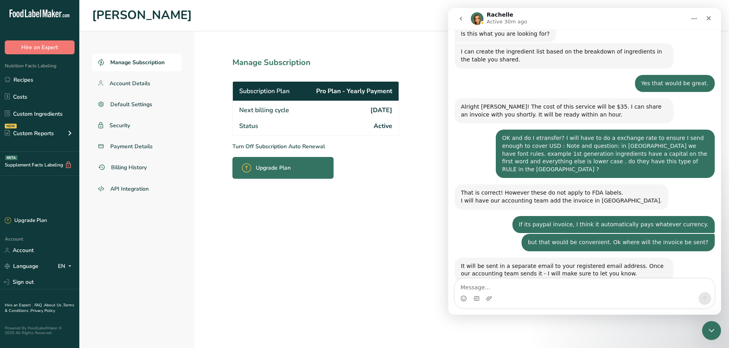
click at [569, 294] on div "Intercom messenger" at bounding box center [584, 298] width 259 height 13
click at [406, 12] on h1 "[PERSON_NAME]" at bounding box center [404, 15] width 624 height 18
click at [285, 281] on section "Manage Subscription Subscription Plan Pro Plan - Yearly Payment Next billing cy…" at bounding box center [333, 189] width 278 height 317
click at [134, 80] on span "Account Details" at bounding box center [129, 83] width 41 height 8
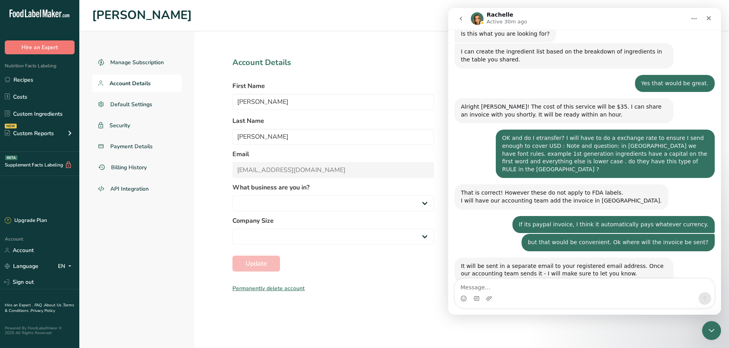
select select "8"
click at [250, 202] on select "Packaged Food Manufacturer Restaurant & Cafe Bakery Meal Plans & Catering Compa…" at bounding box center [333, 204] width 202 height 16
click at [50, 131] on div "Custom Reports" at bounding box center [29, 133] width 49 height 8
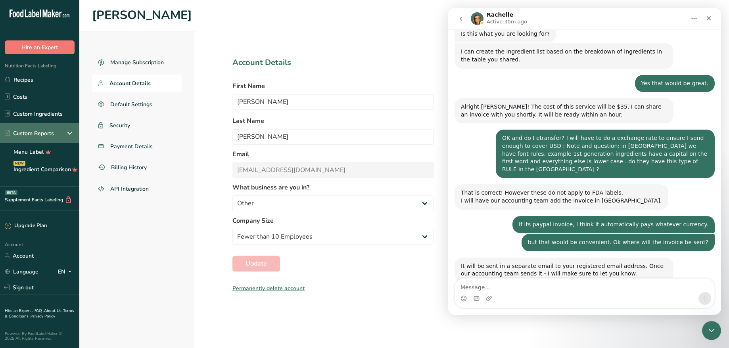
click at [36, 131] on div "Custom Reports" at bounding box center [29, 133] width 49 height 8
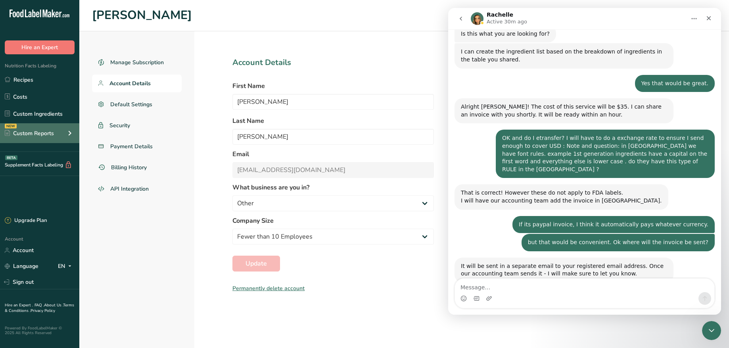
click at [36, 131] on div "Custom Reports" at bounding box center [29, 133] width 49 height 8
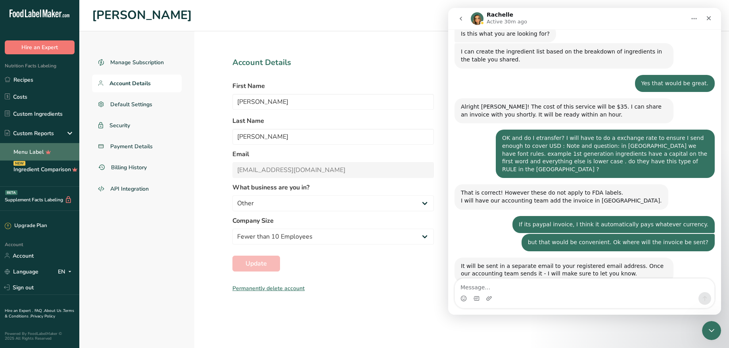
click at [36, 151] on link "Menu Label" at bounding box center [39, 151] width 79 height 17
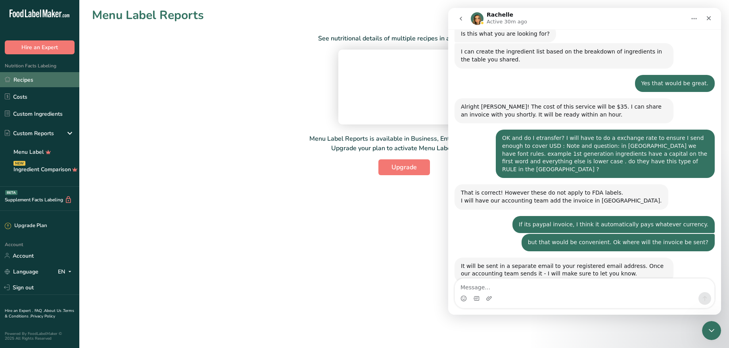
click at [32, 79] on link "Recipes" at bounding box center [39, 79] width 79 height 15
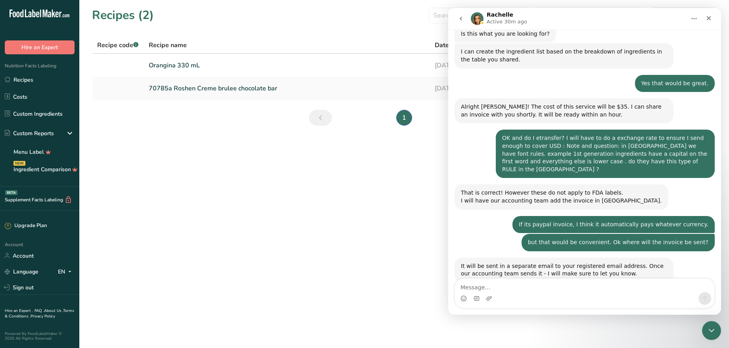
click at [141, 125] on section "Recipes (2) Select category All Baked Goods [GEOGRAPHIC_DATA] Confectionery Coo…" at bounding box center [404, 69] width 650 height 138
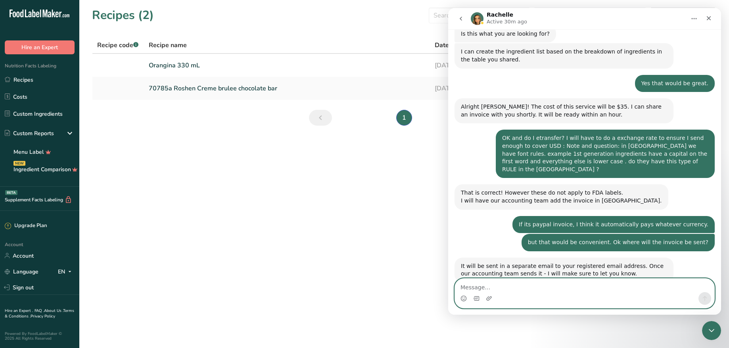
click at [506, 286] on textarea "Message…" at bounding box center [584, 285] width 259 height 13
